Goal: Navigation & Orientation: Find specific page/section

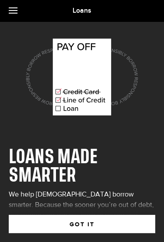
click at [94, 222] on button "GOT IT" at bounding box center [82, 224] width 146 height 18
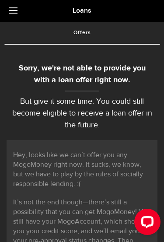
click at [12, 10] on span at bounding box center [13, 10] width 9 height 1
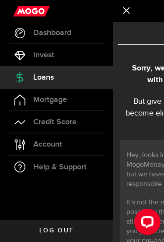
click at [33, 53] on span "Invest" at bounding box center [43, 55] width 21 height 8
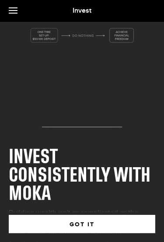
click at [8, 17] on link at bounding box center [15, 11] width 31 height 22
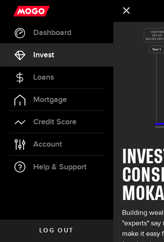
click at [29, 32] on link "Dashboard" at bounding box center [56, 33] width 113 height 22
